Goal: Transaction & Acquisition: Purchase product/service

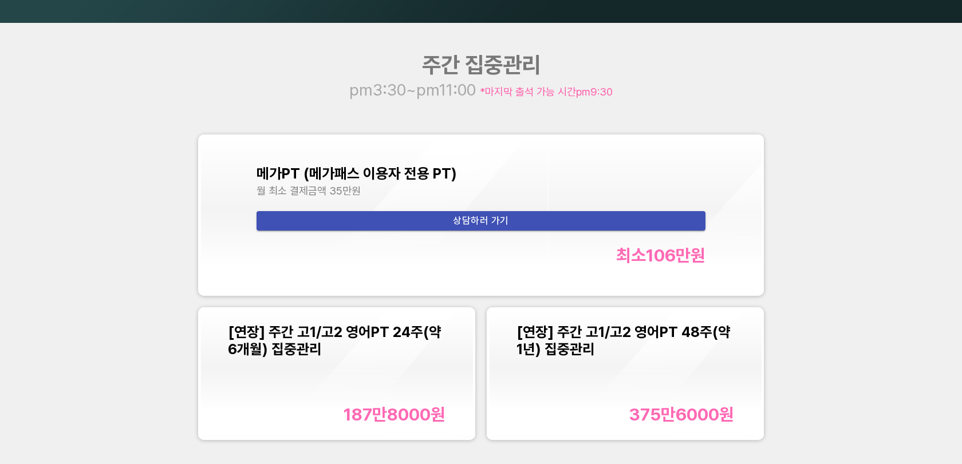
scroll to position [1259, 0]
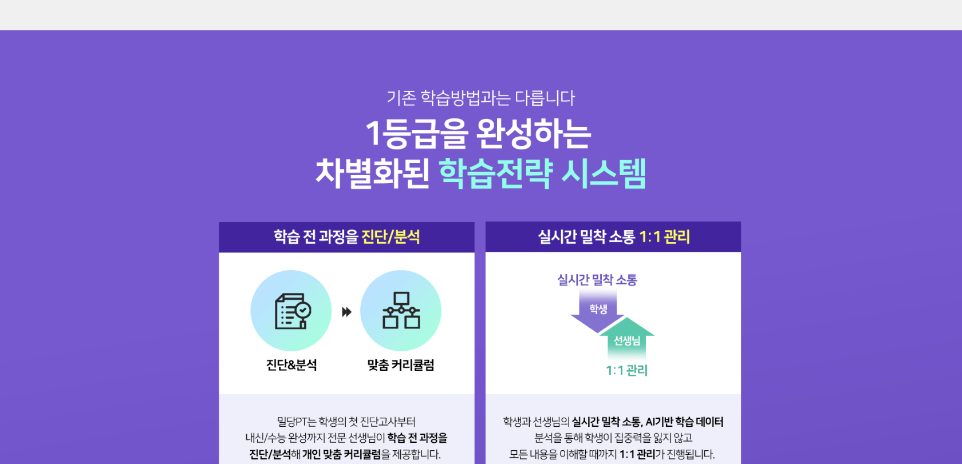
scroll to position [1341, 0]
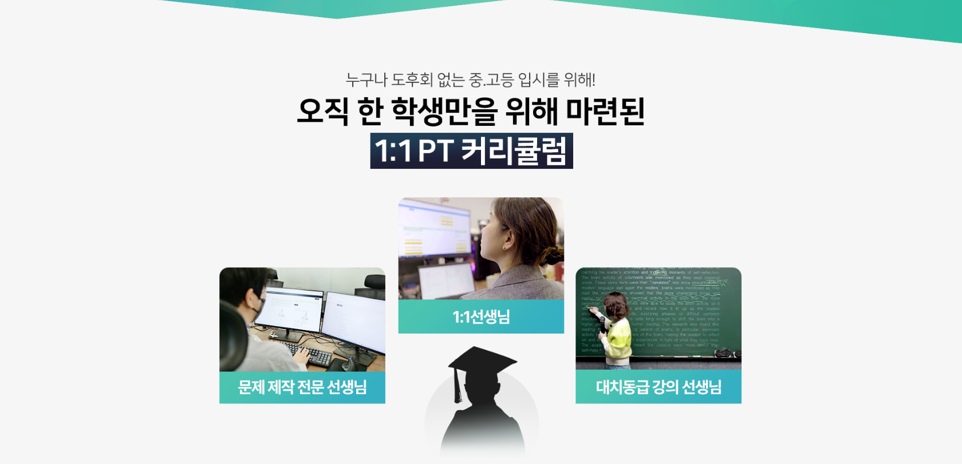
scroll to position [0, 0]
